Goal: Information Seeking & Learning: Learn about a topic

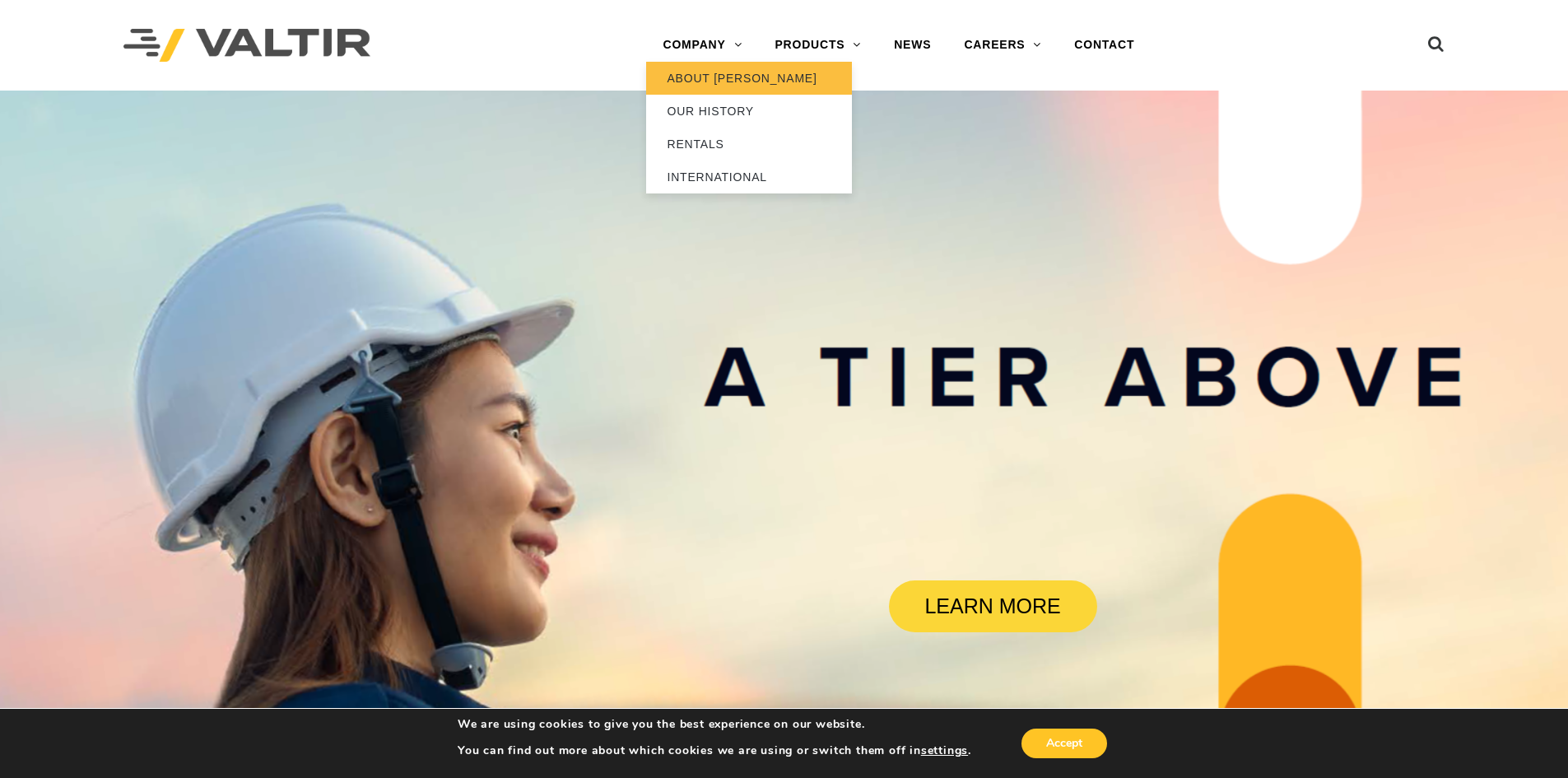
click at [676, 68] on link "ABOUT [PERSON_NAME]" at bounding box center [749, 79] width 206 height 33
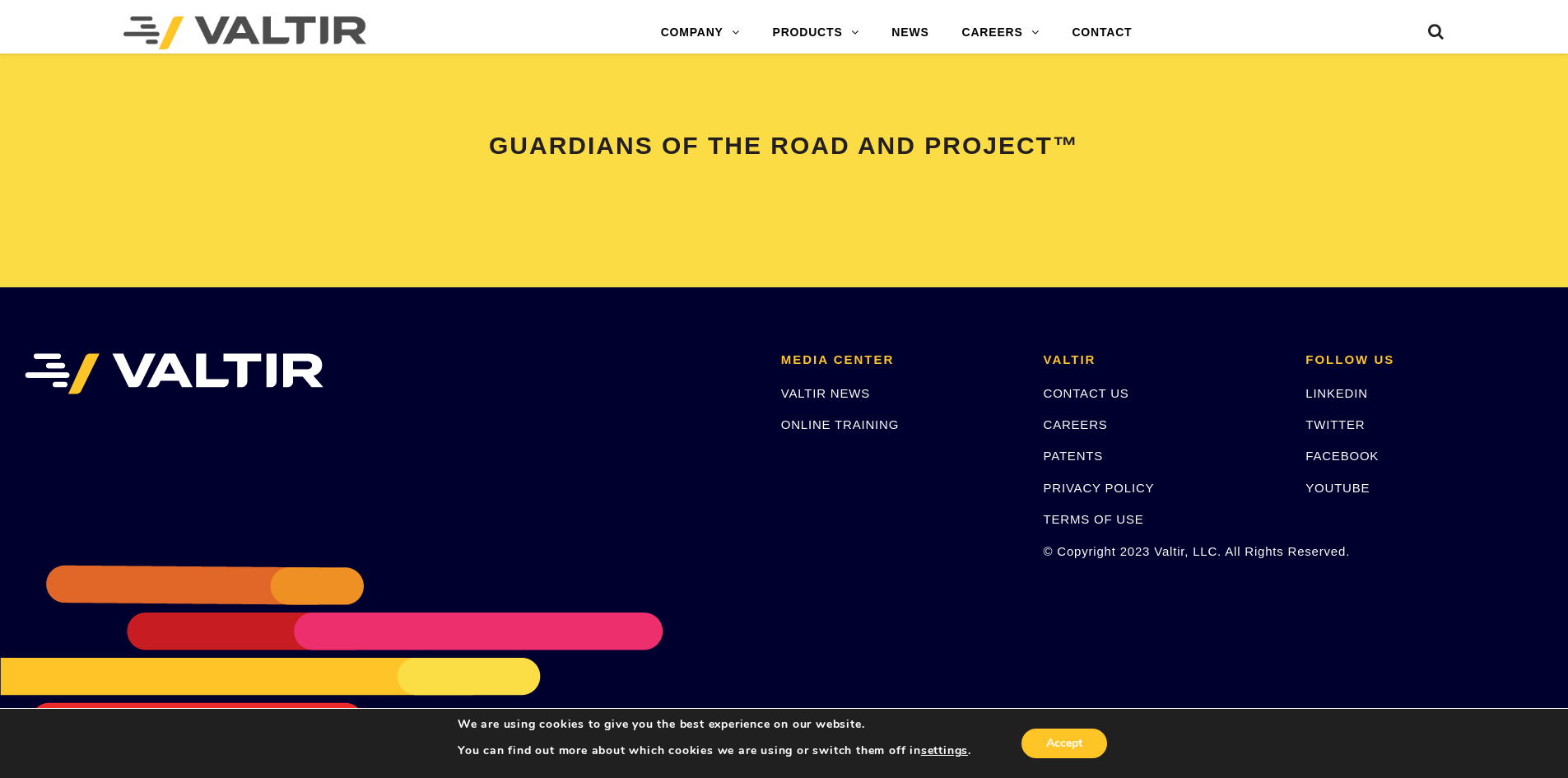
scroll to position [3459, 0]
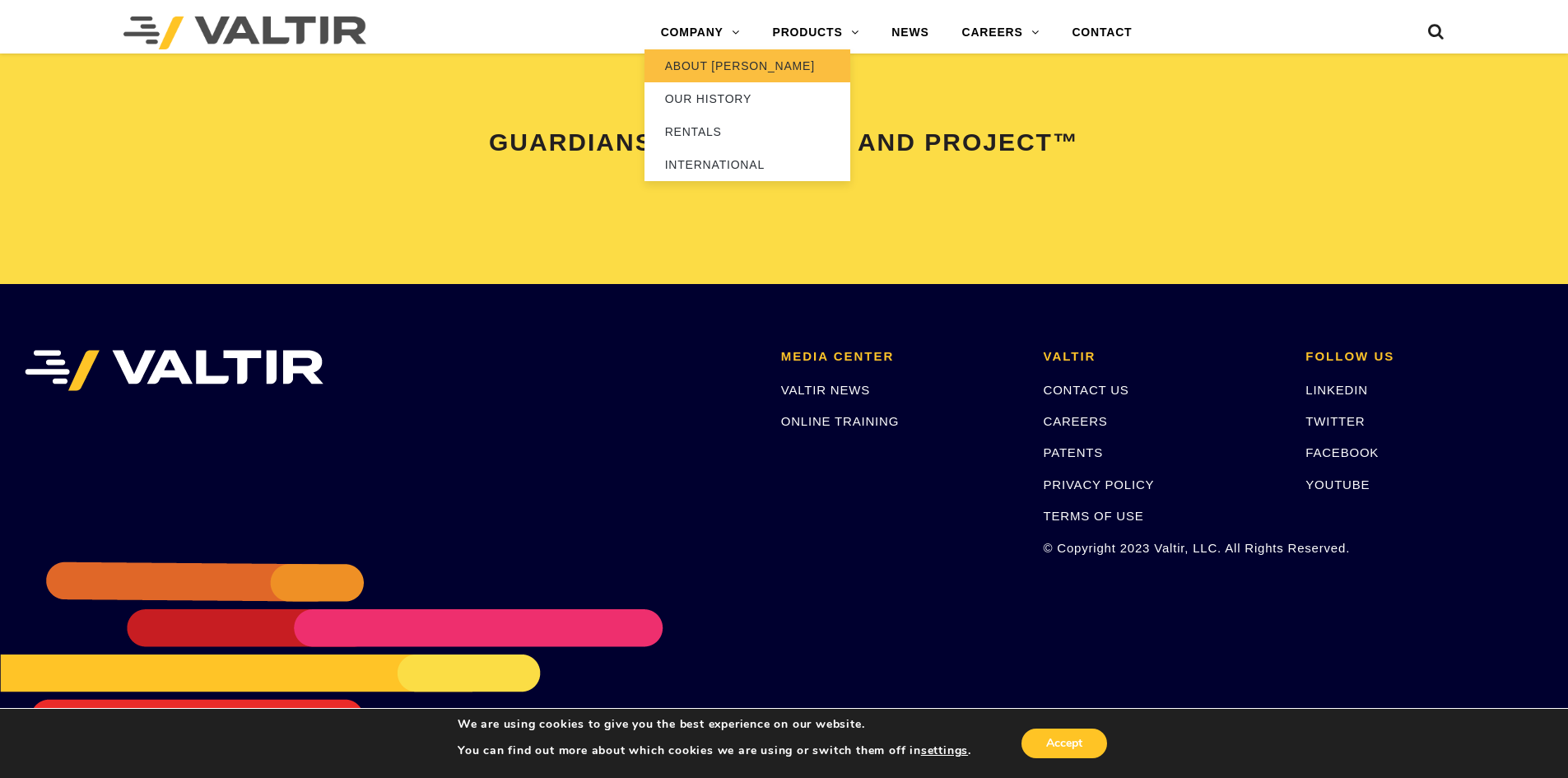
click at [733, 71] on link "ABOUT [PERSON_NAME]" at bounding box center [747, 66] width 206 height 33
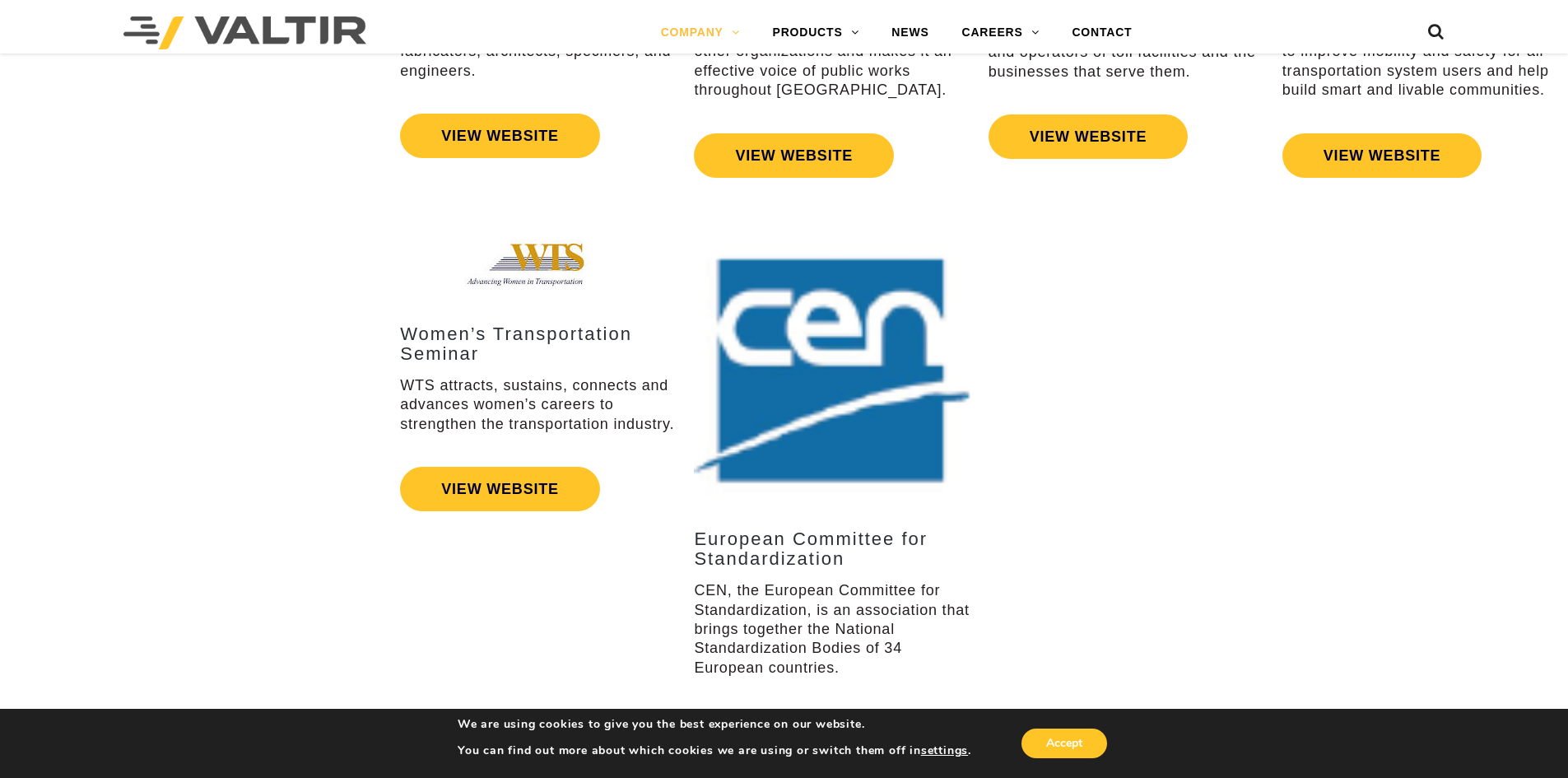
scroll to position [3619, 0]
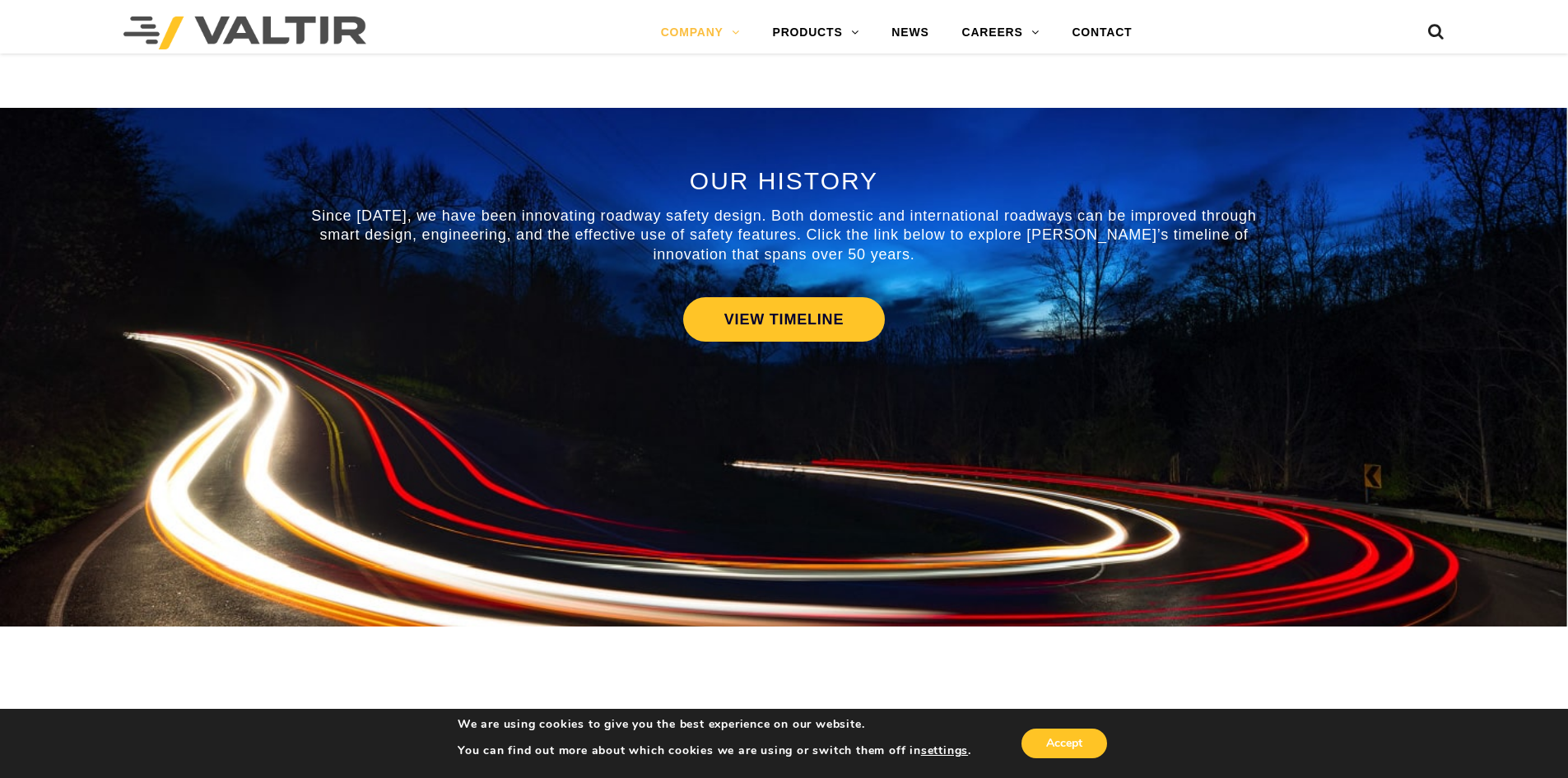
scroll to position [741, 0]
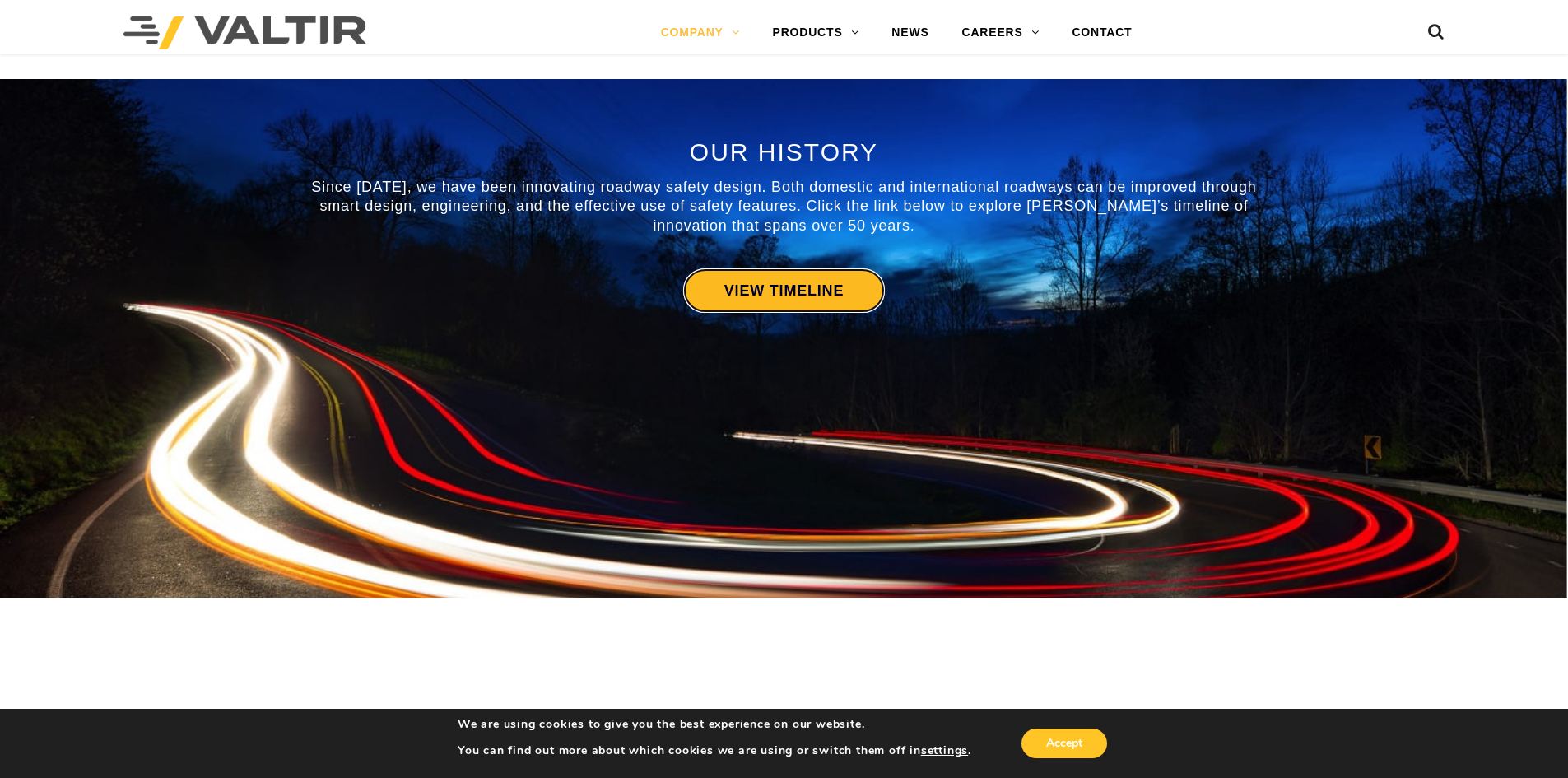
click at [857, 303] on link "VIEW TIMELINE" at bounding box center [784, 290] width 202 height 44
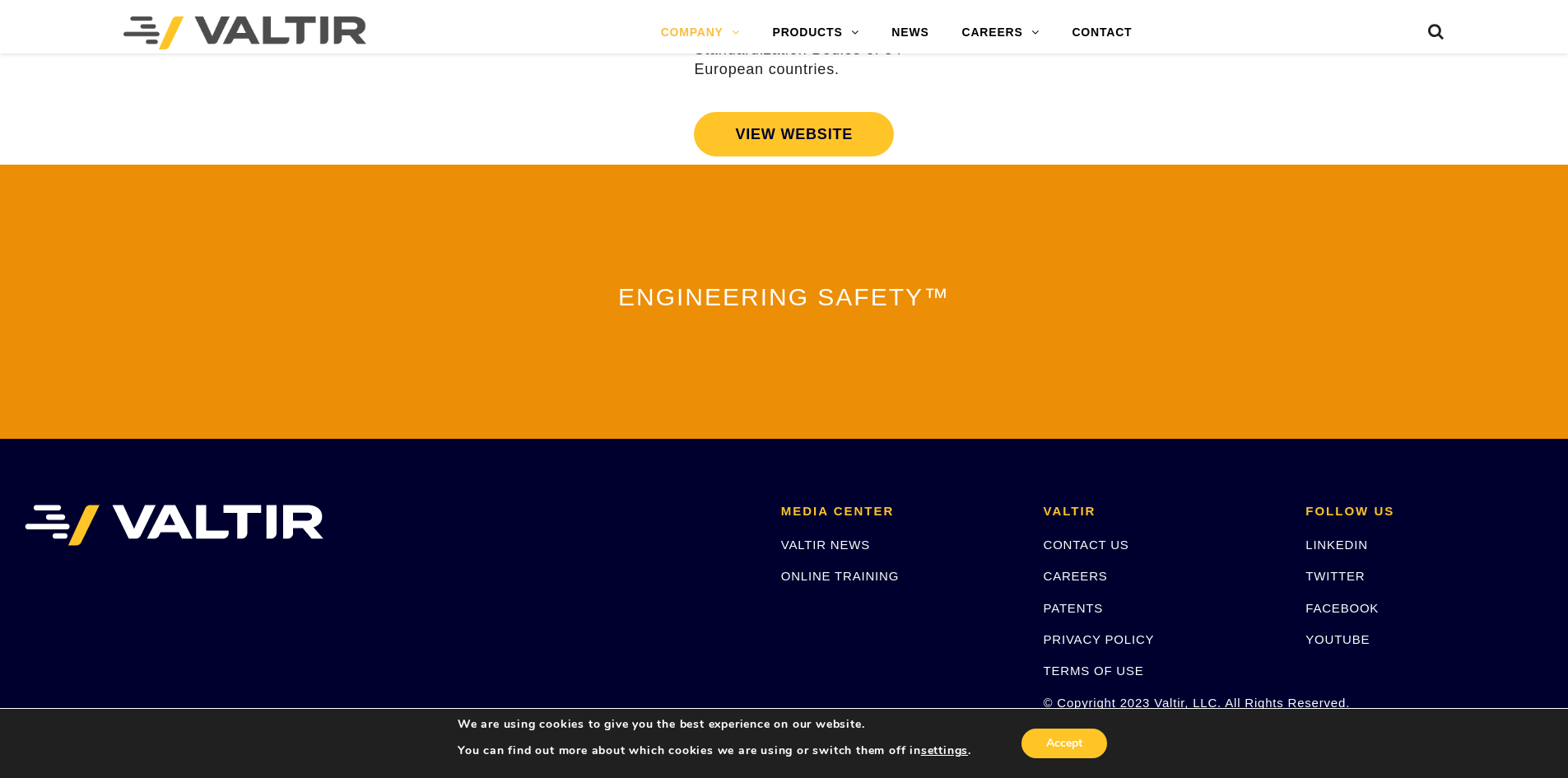
scroll to position [3619, 0]
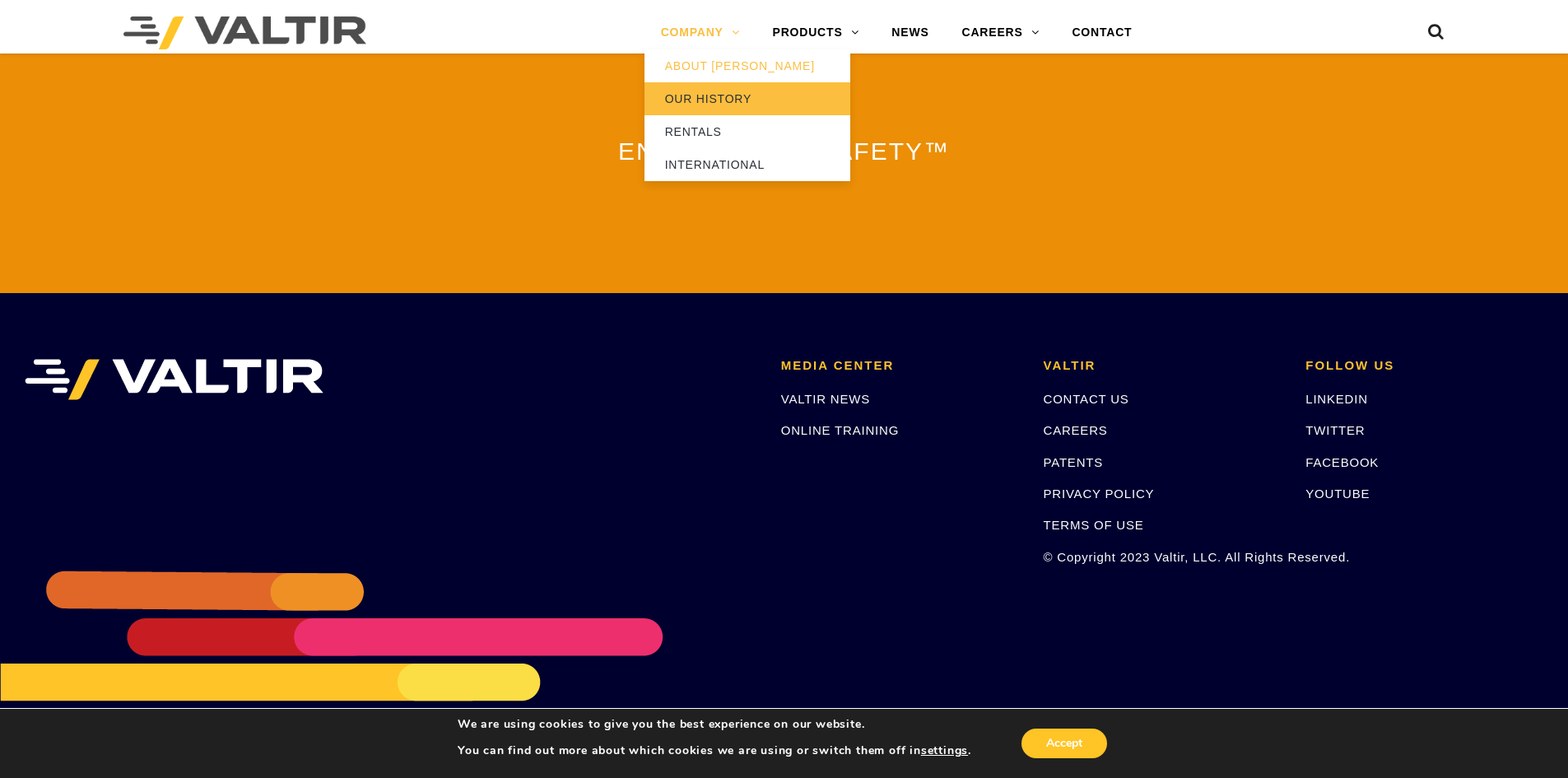
click at [715, 95] on link "OUR HISTORY" at bounding box center [747, 99] width 206 height 33
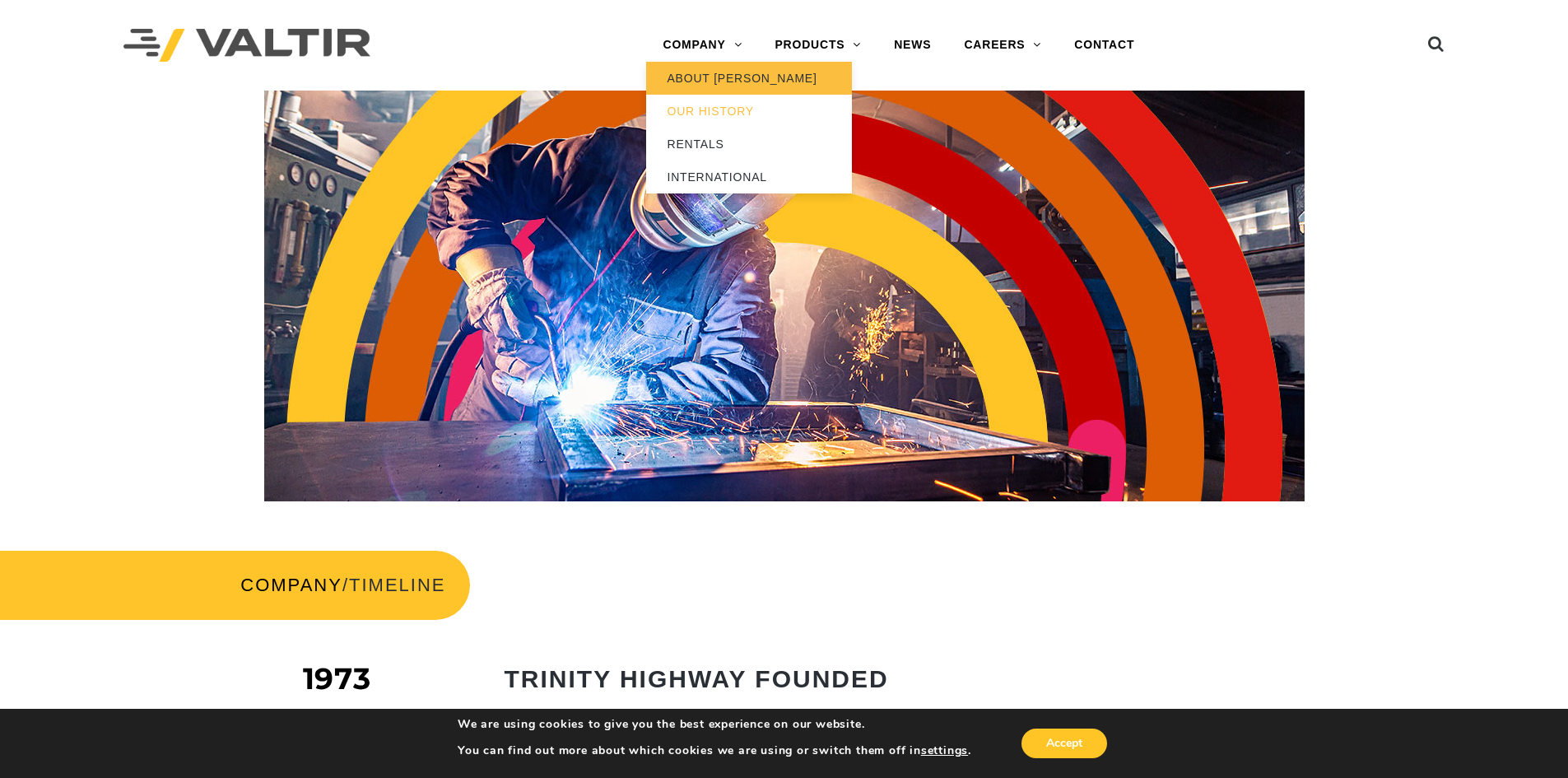
click at [718, 82] on link "ABOUT [PERSON_NAME]" at bounding box center [749, 79] width 206 height 33
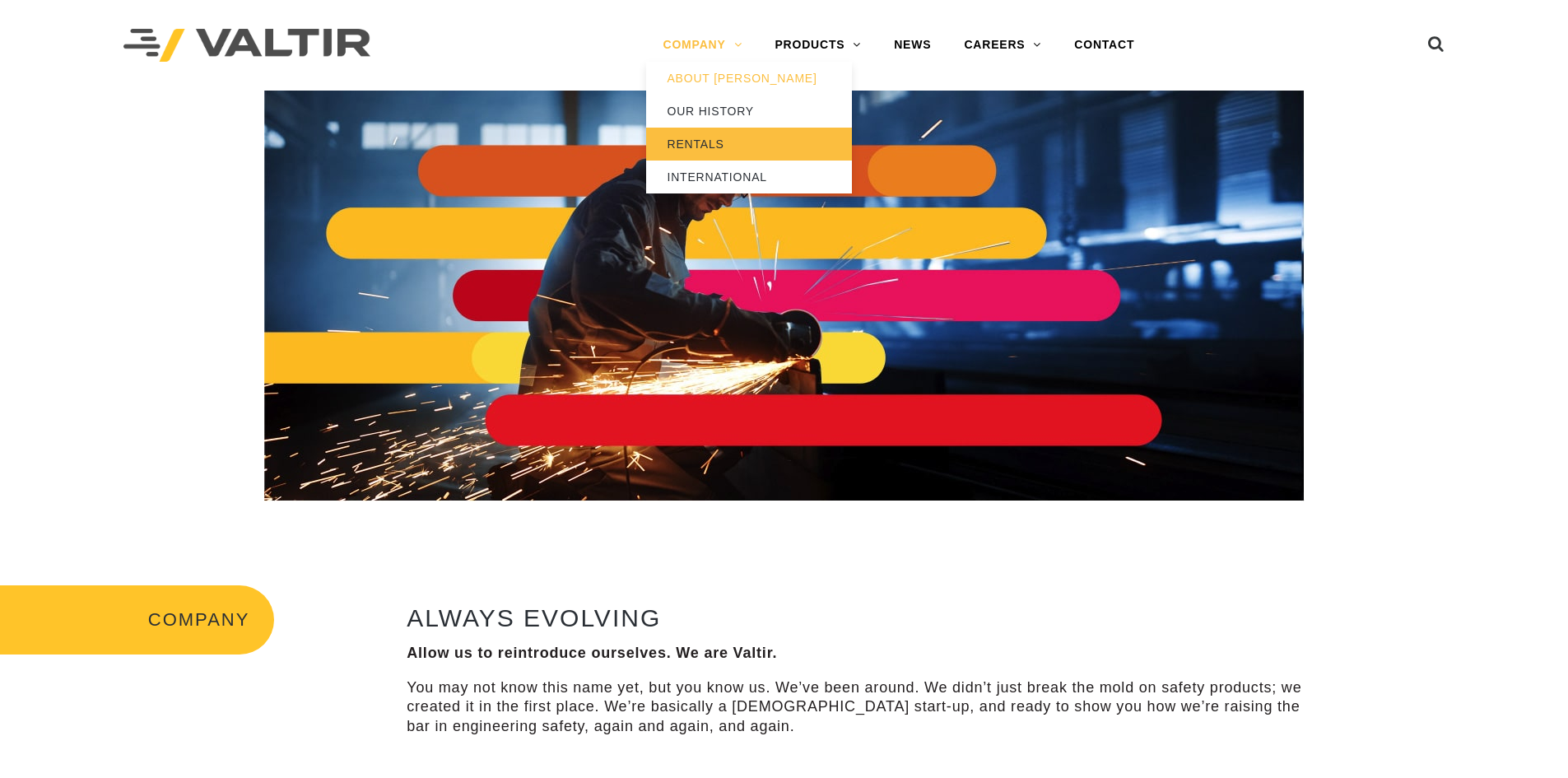
click at [708, 132] on link "RENTALS" at bounding box center [749, 144] width 206 height 33
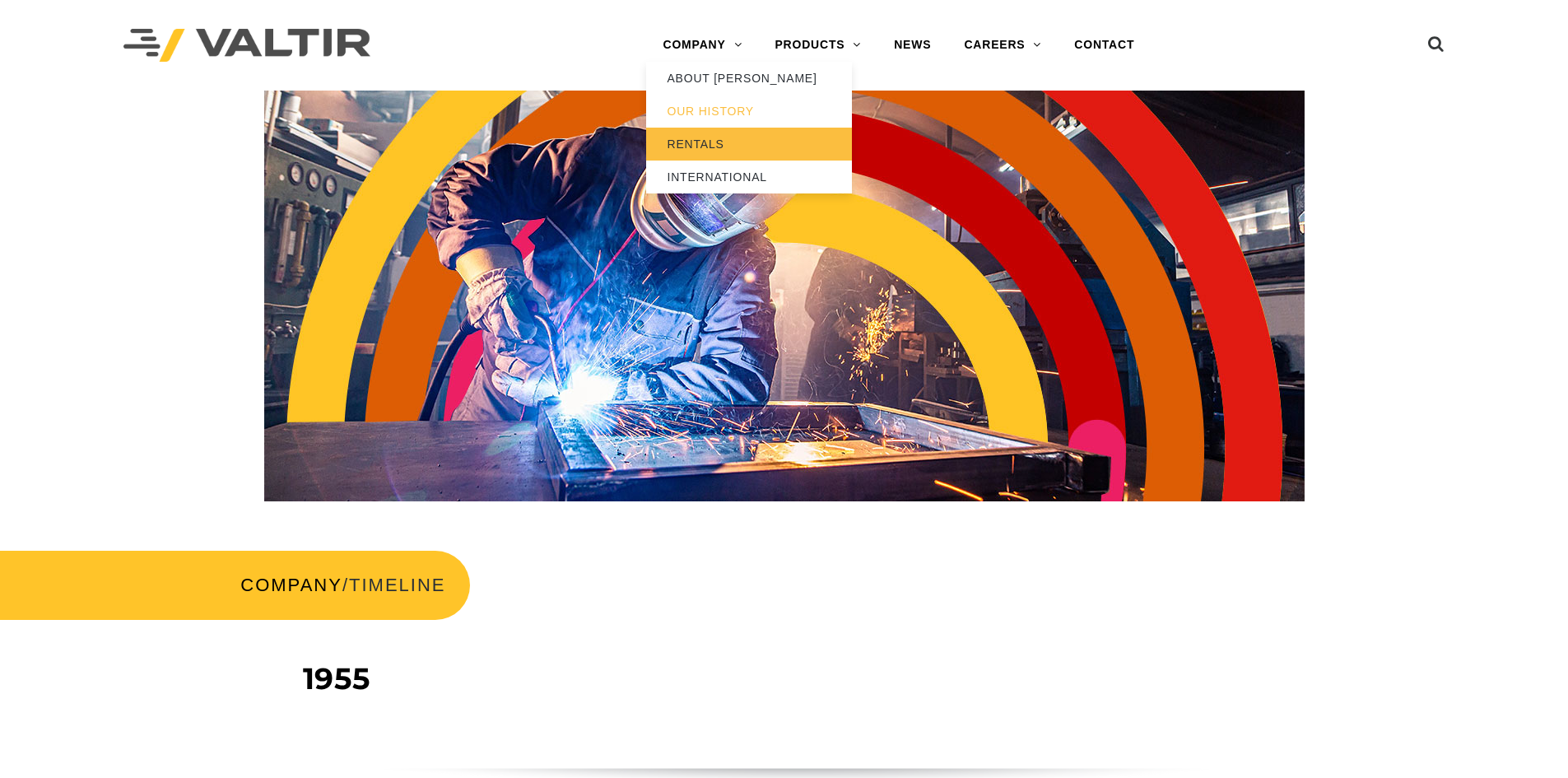
click at [677, 131] on link "RENTALS" at bounding box center [749, 144] width 206 height 33
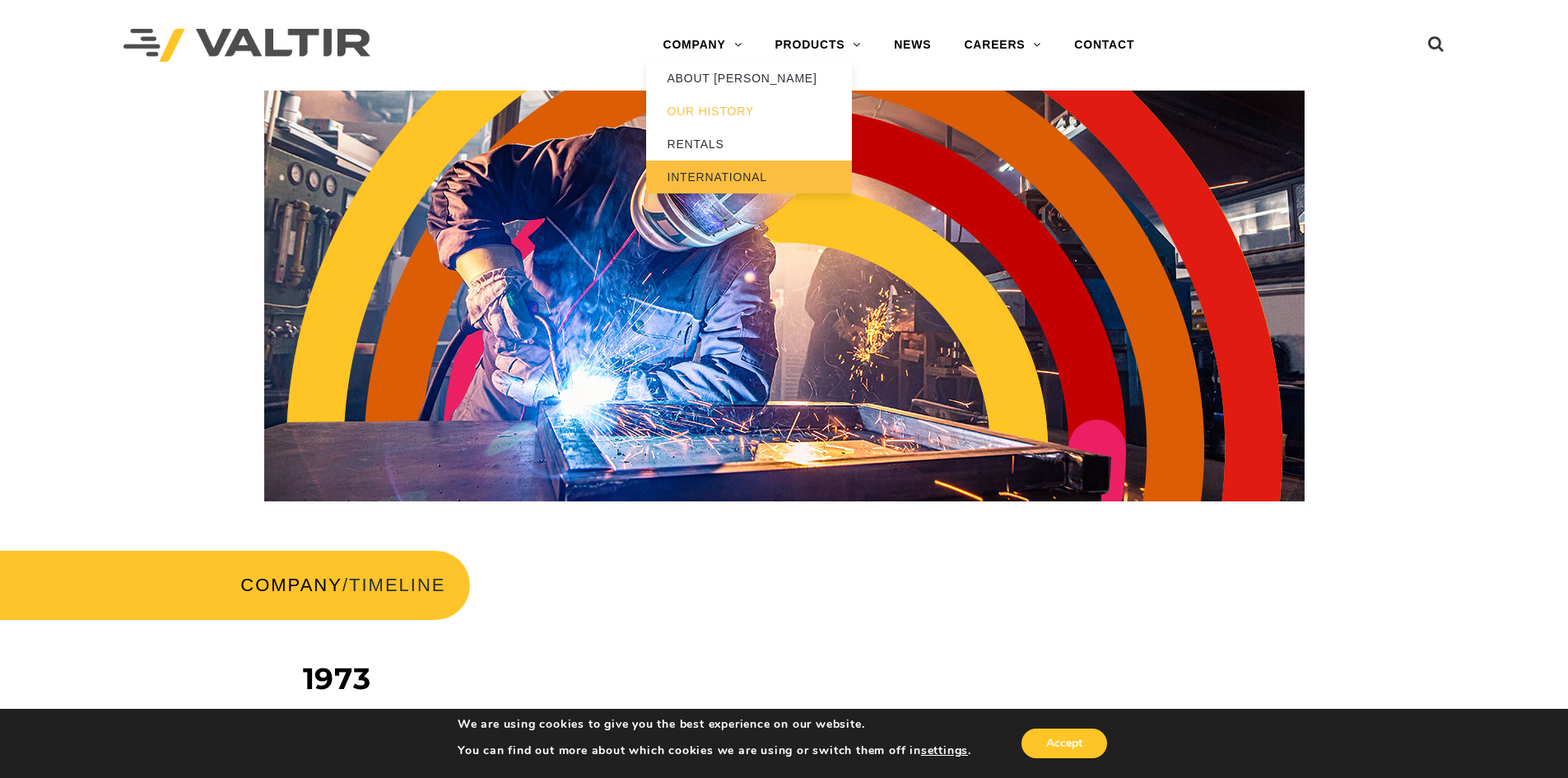
click at [698, 174] on link "INTERNATIONAL" at bounding box center [749, 178] width 206 height 33
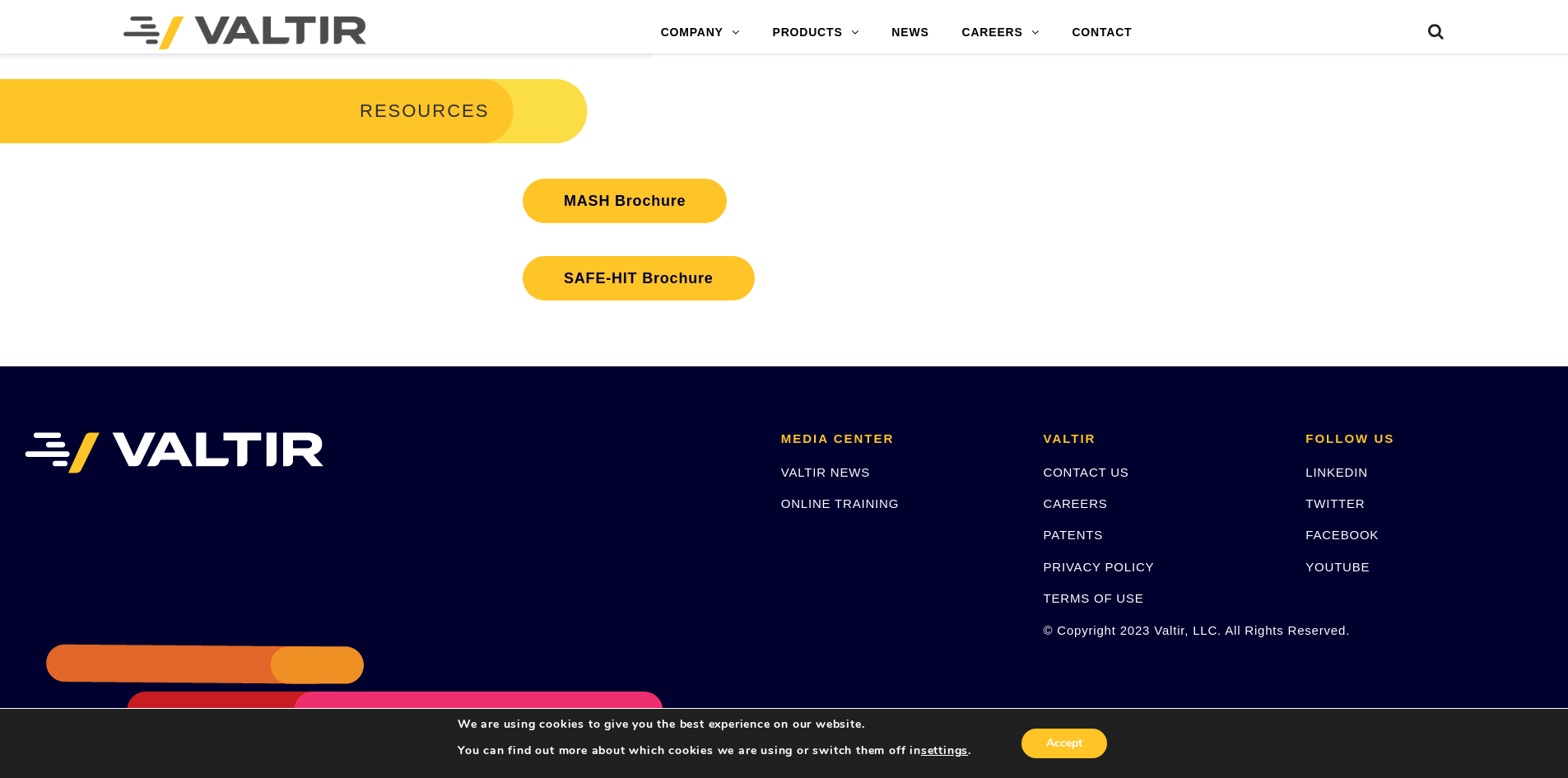
scroll to position [3171, 0]
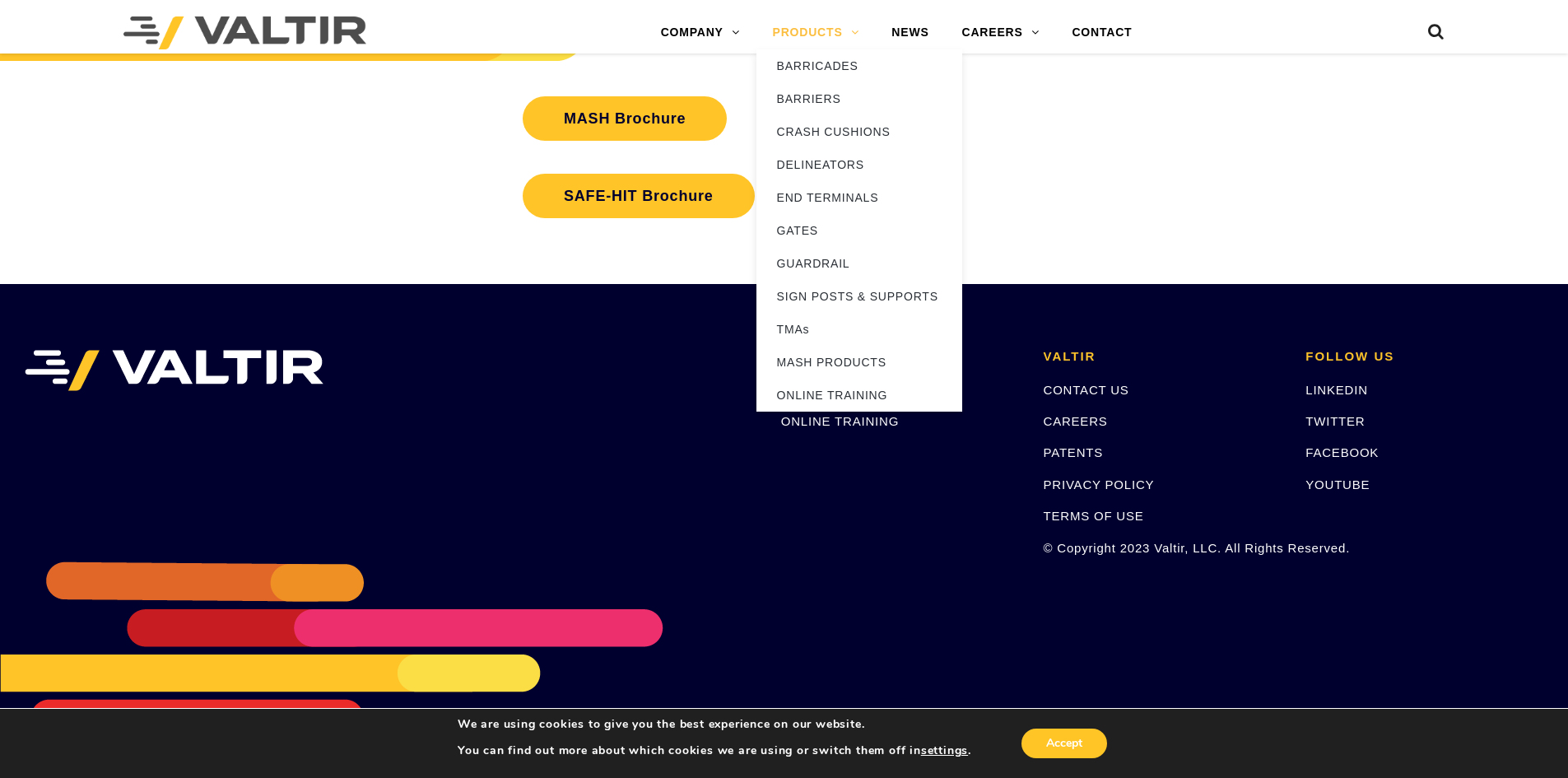
click at [796, 27] on link "PRODUCTS" at bounding box center [815, 33] width 119 height 33
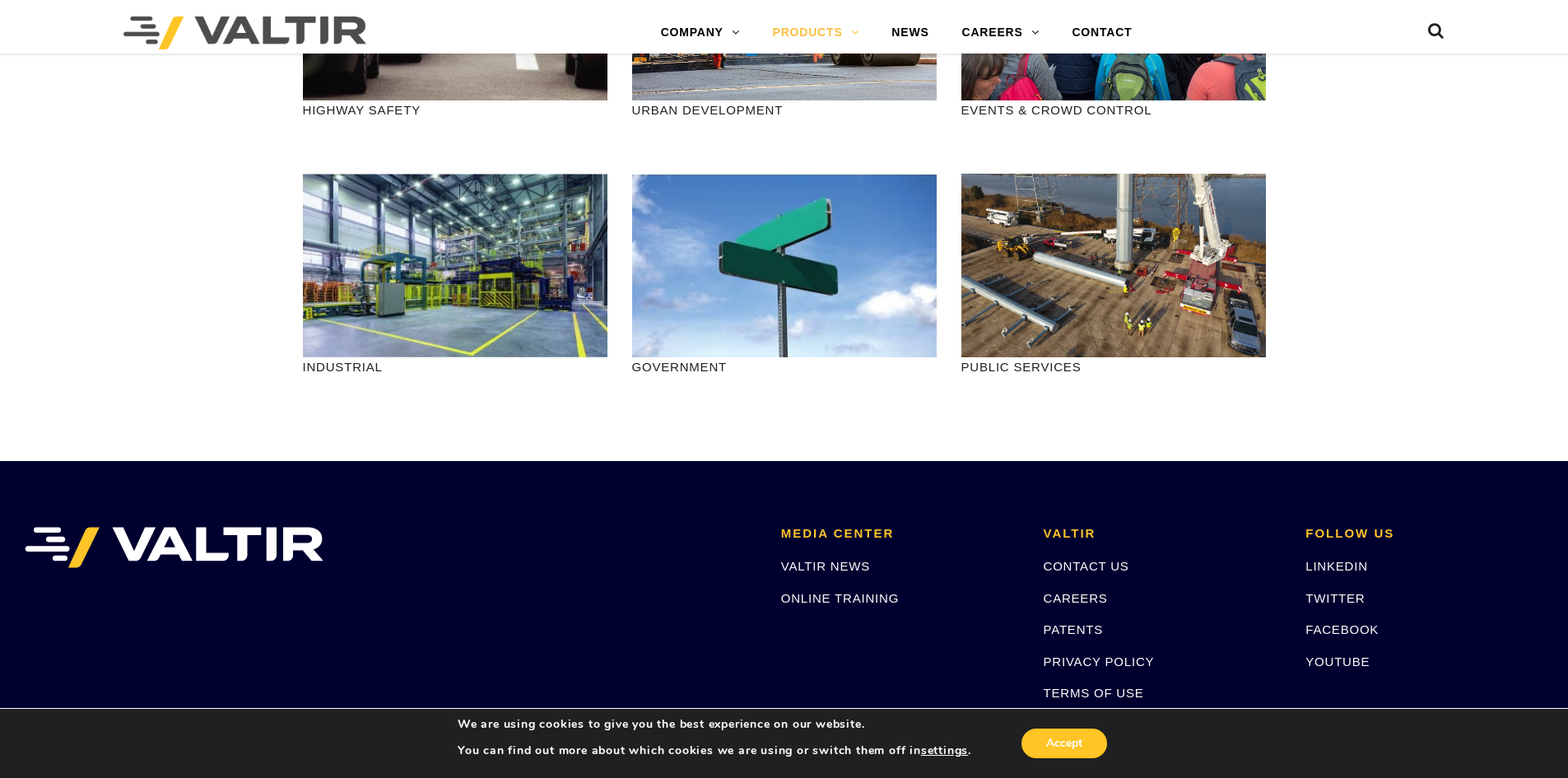
scroll to position [2058, 0]
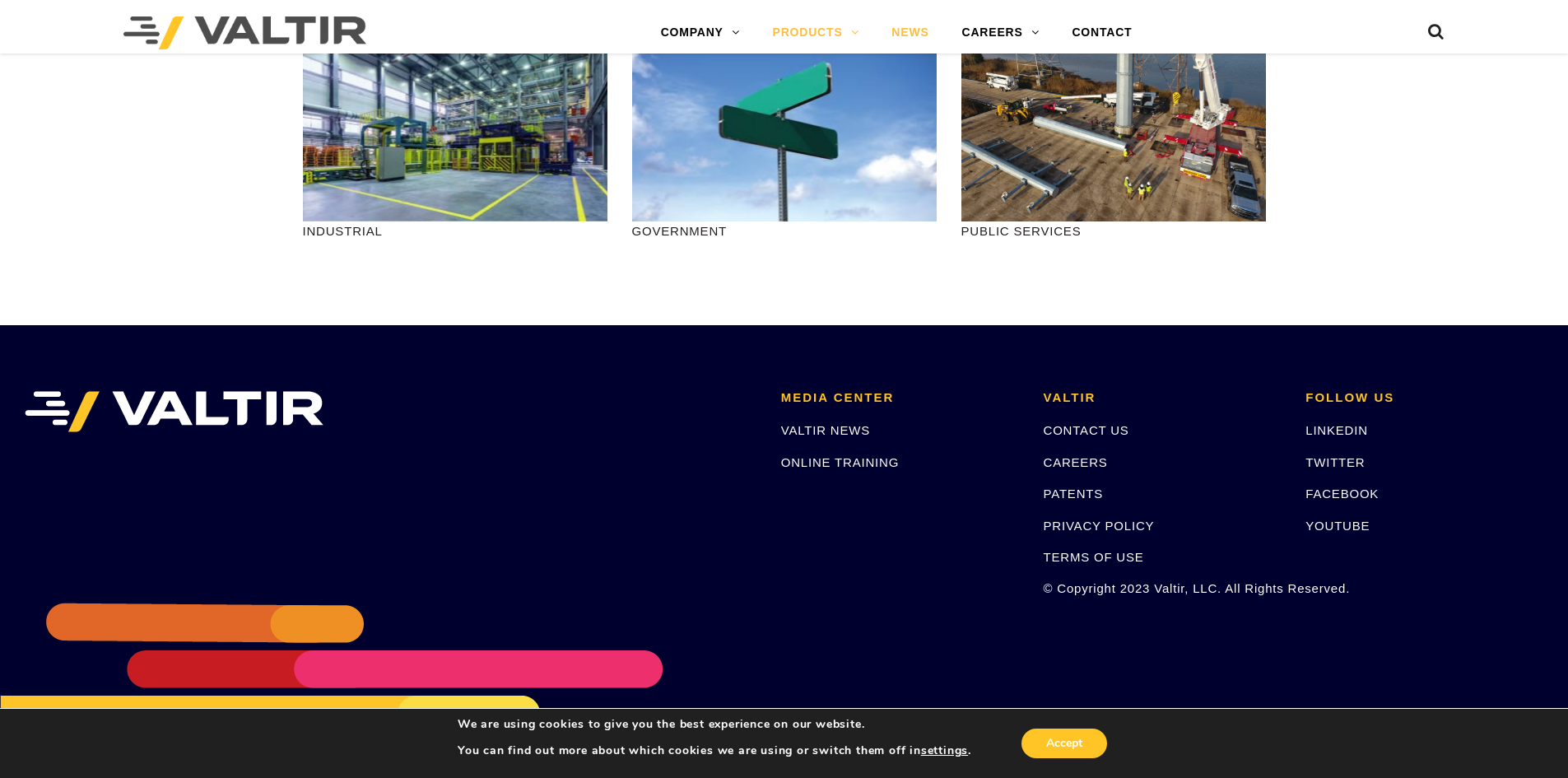
click at [933, 34] on link "NEWS" at bounding box center [910, 33] width 70 height 33
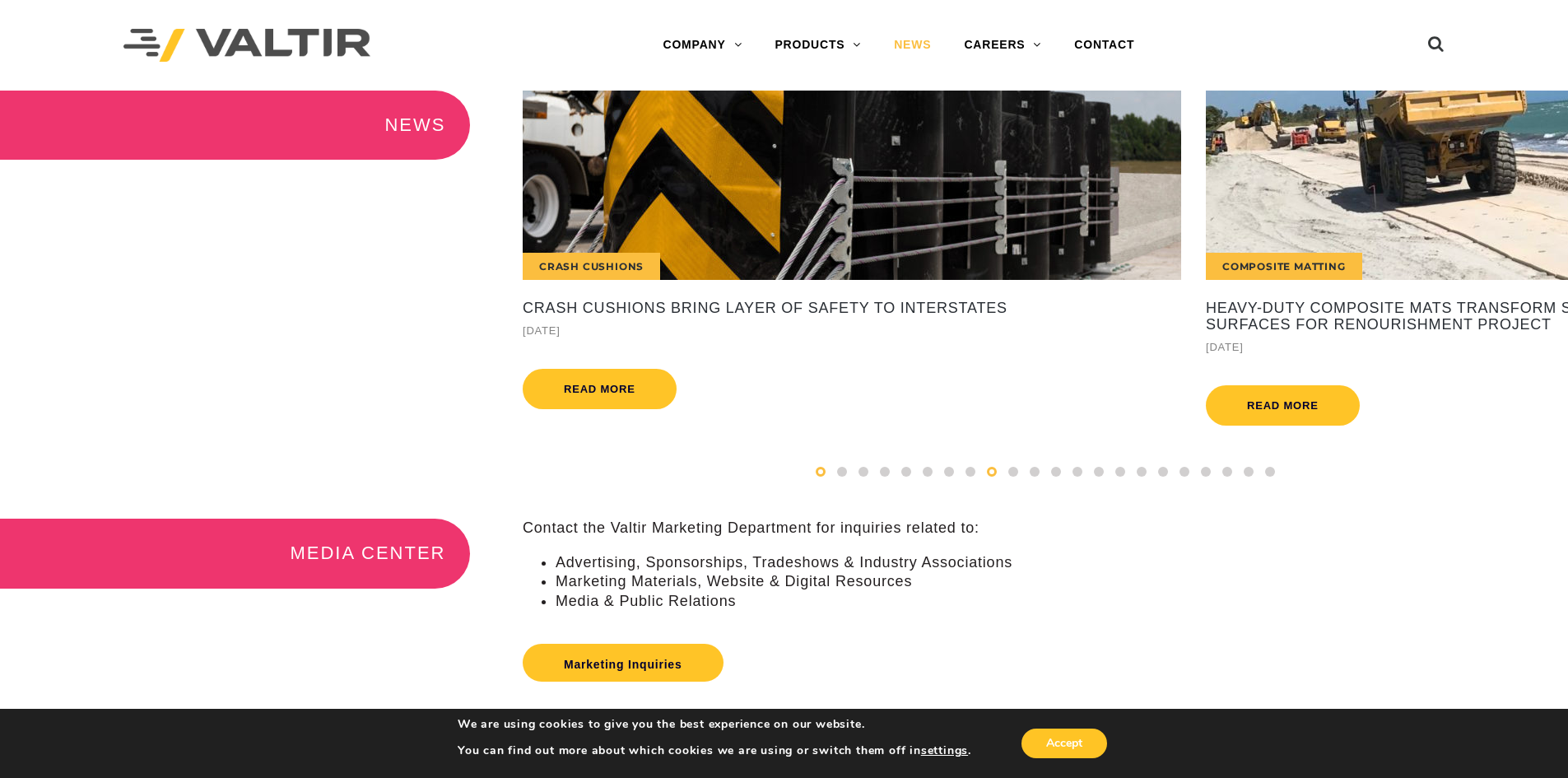
click at [821, 476] on span at bounding box center [820, 472] width 10 height 10
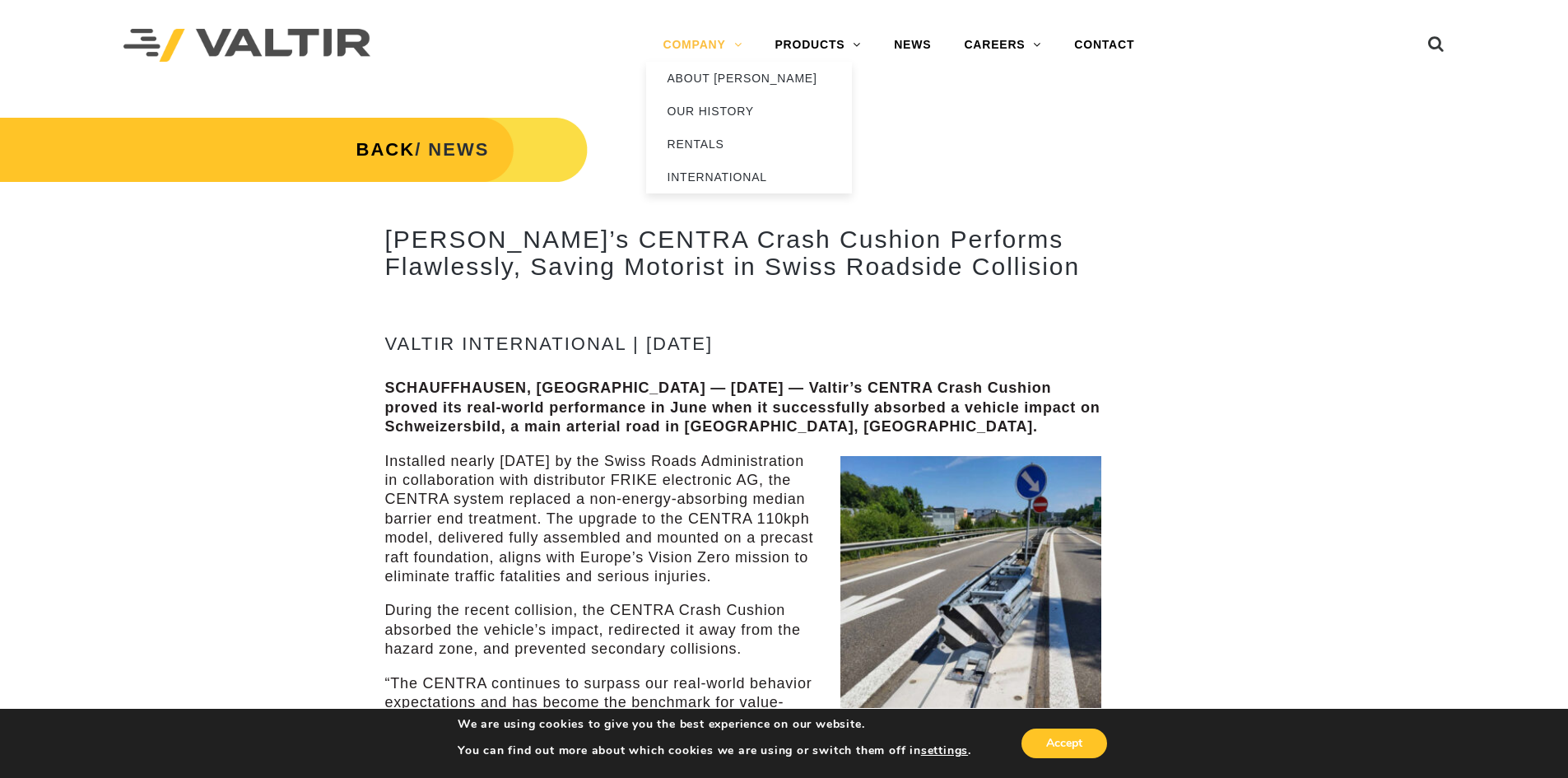
click at [688, 39] on link "COMPANY" at bounding box center [702, 45] width 112 height 33
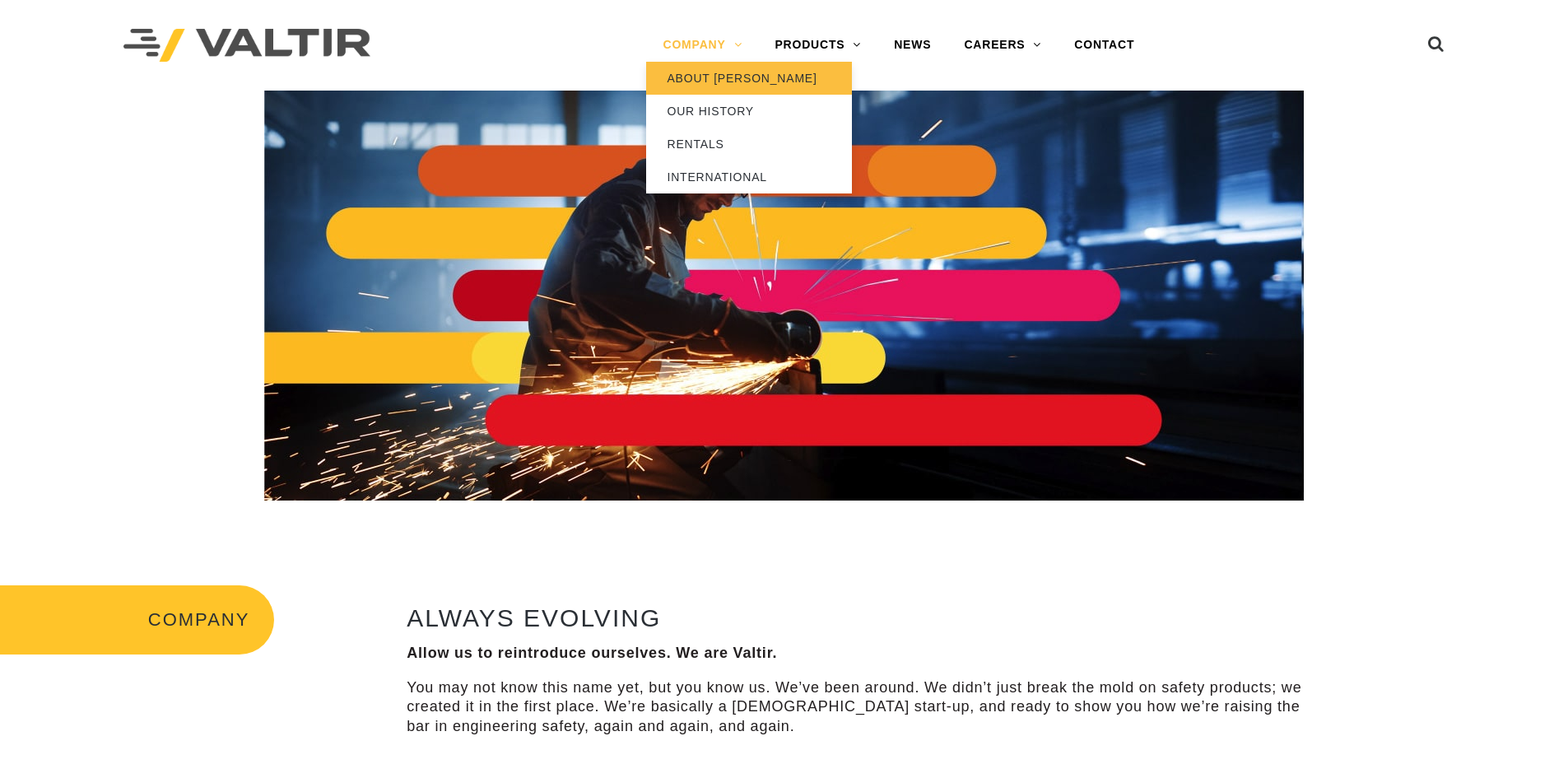
click at [704, 70] on link "ABOUT [PERSON_NAME]" at bounding box center [749, 79] width 206 height 33
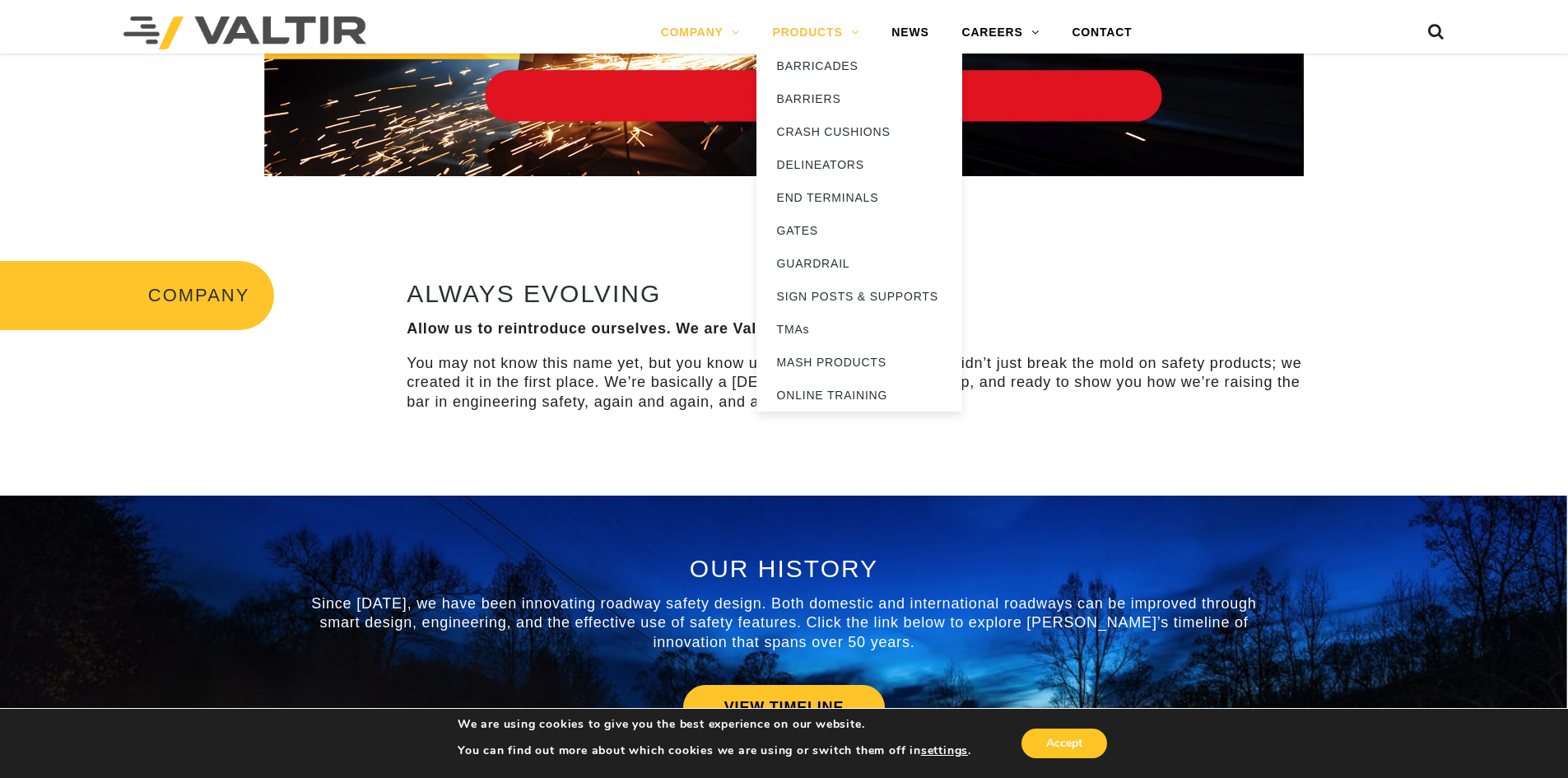
scroll to position [161, 0]
